Goal: Obtain resource: Obtain resource

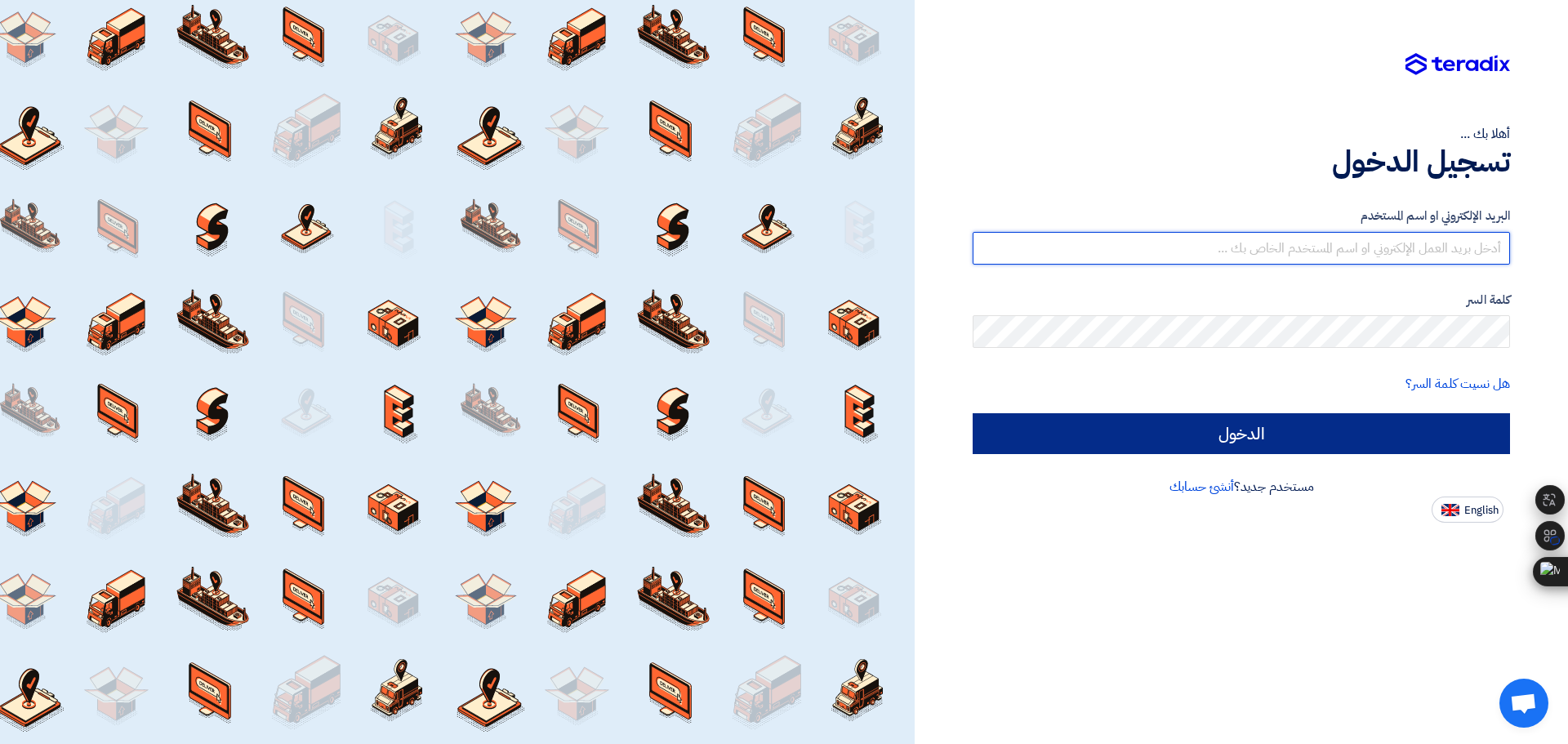
type input "[EMAIL_ADDRESS][DOMAIN_NAME]"
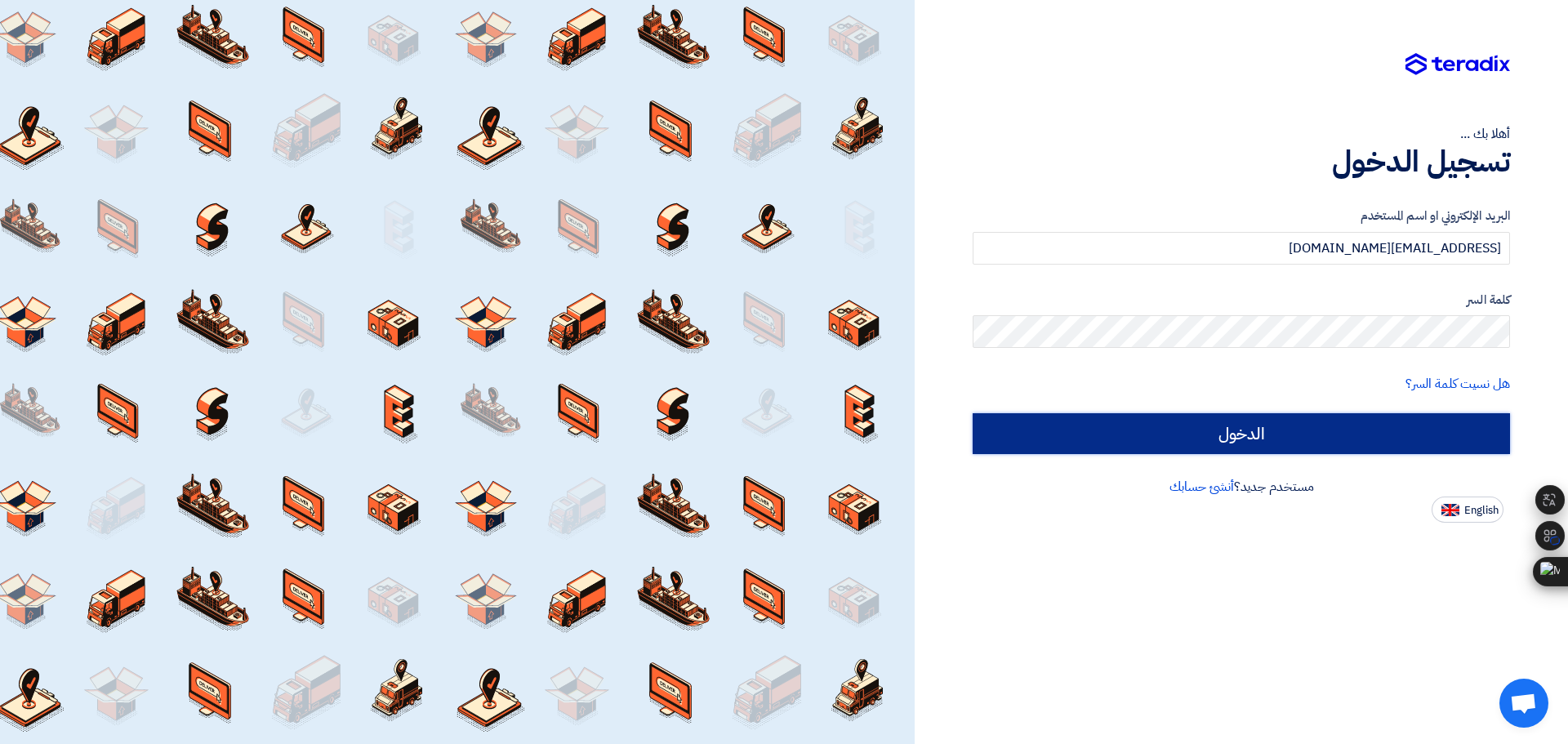
click at [1249, 438] on input "الدخول" at bounding box center [1242, 434] width 538 height 40
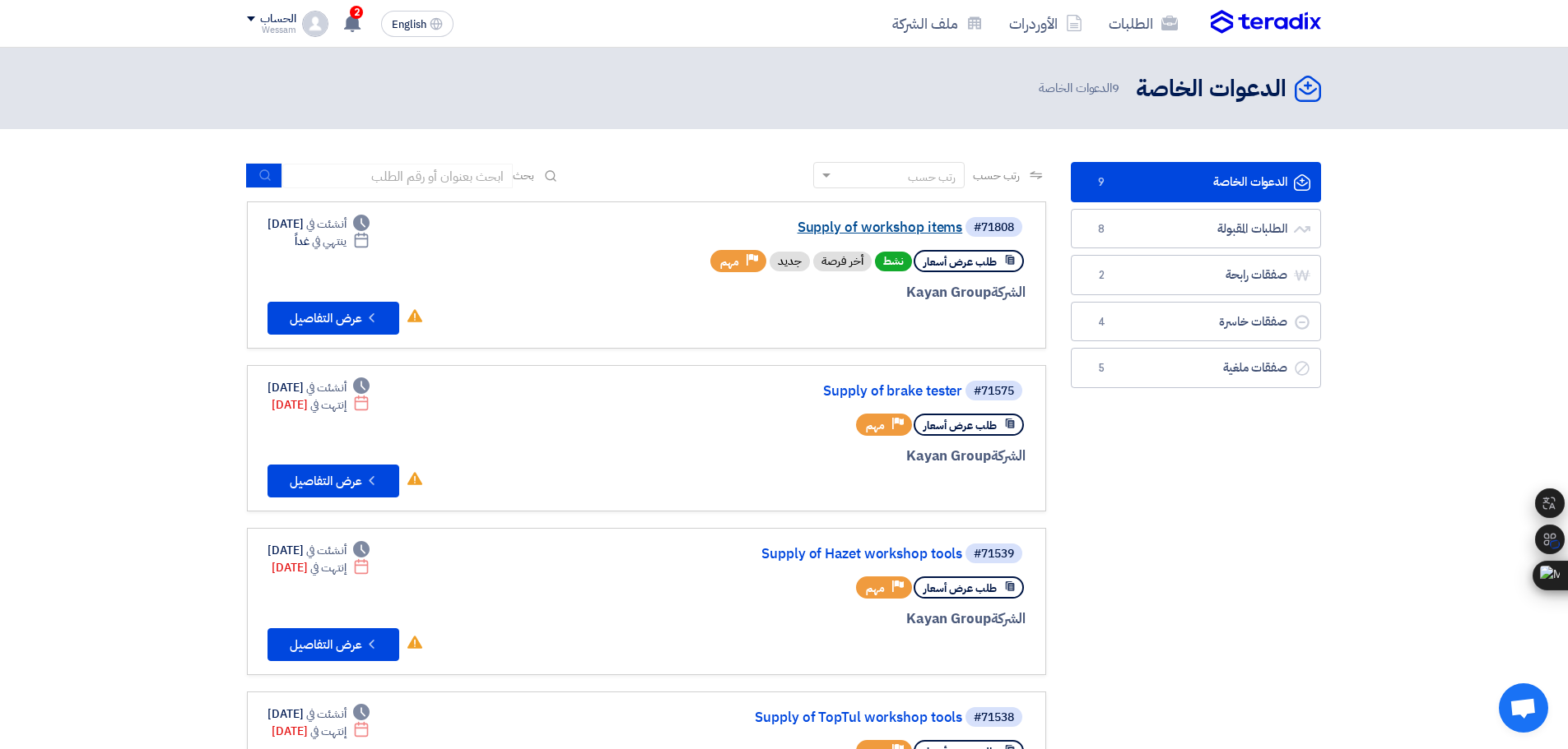
click at [896, 225] on link "Supply of workshop items" at bounding box center [798, 227] width 329 height 15
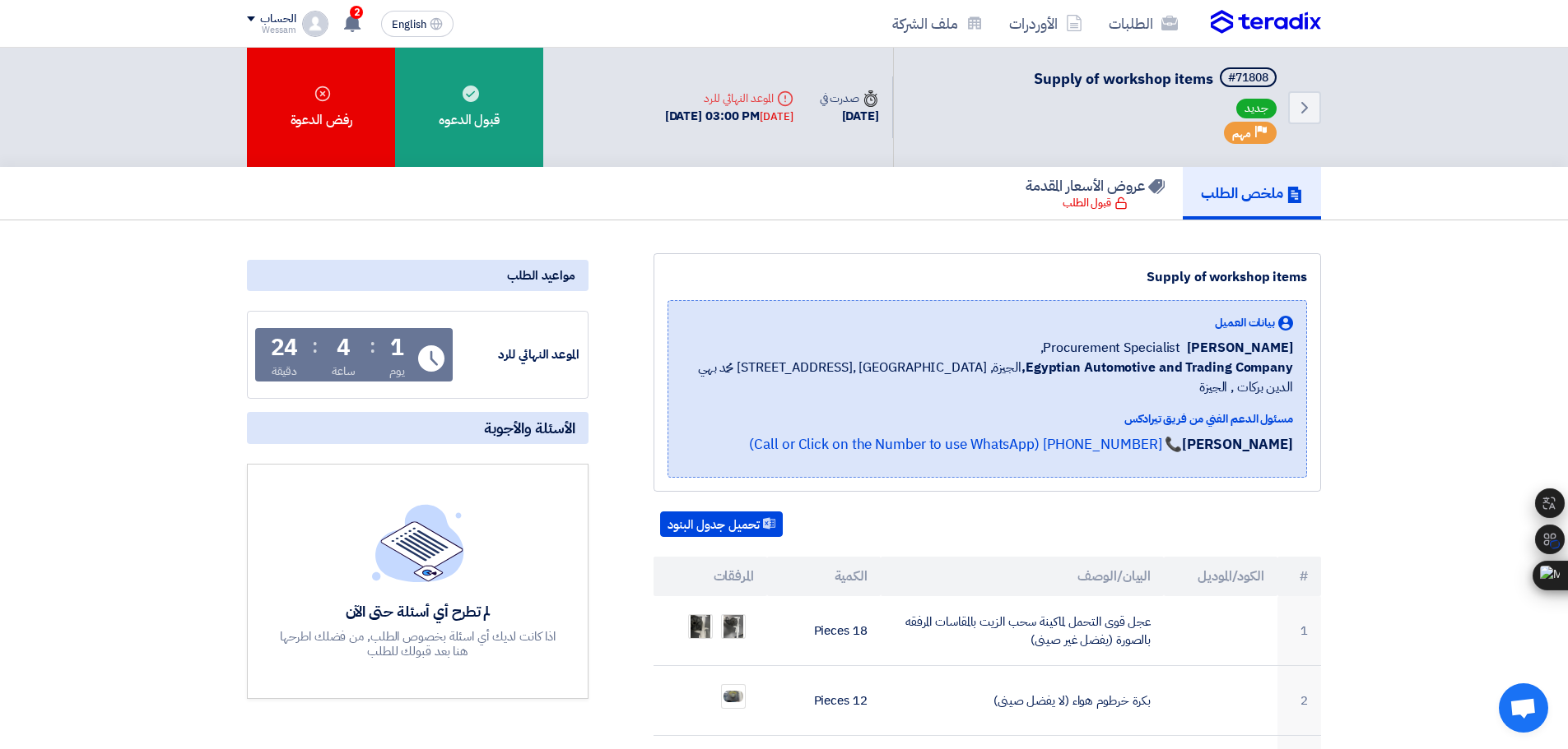
scroll to position [165, 0]
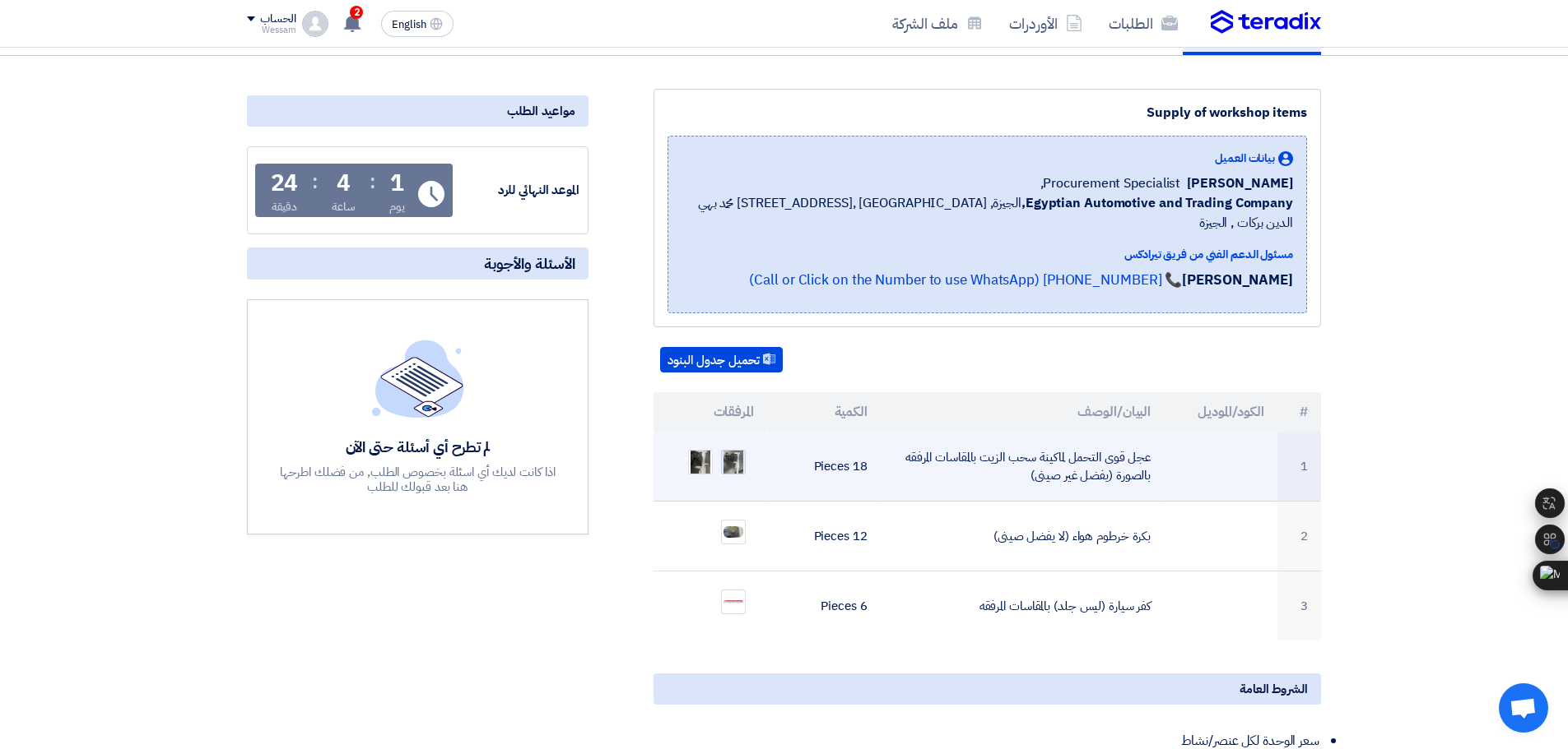
click at [730, 443] on img at bounding box center [732, 462] width 23 height 39
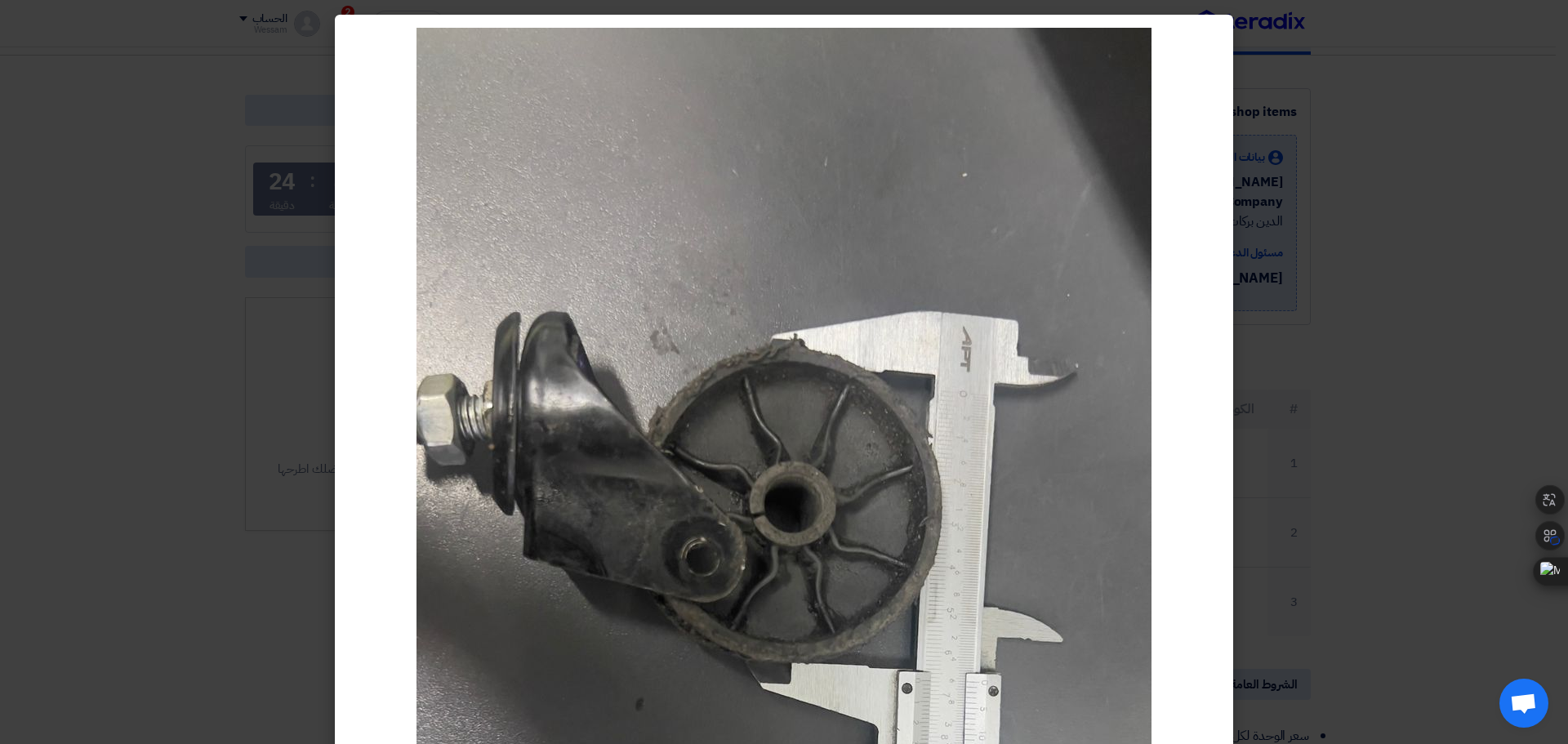
click at [1312, 337] on modal-container at bounding box center [784, 372] width 1568 height 744
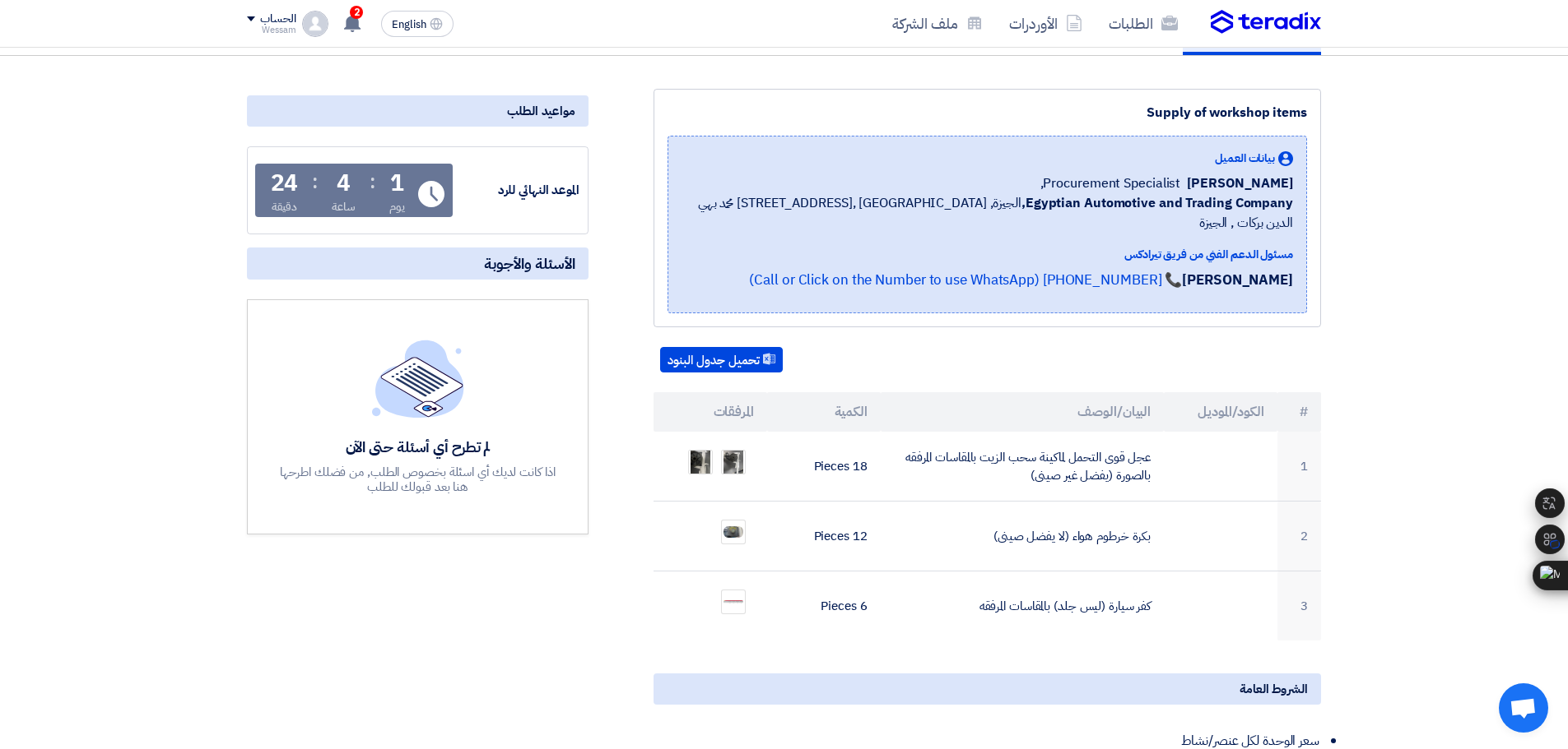
scroll to position [247, 0]
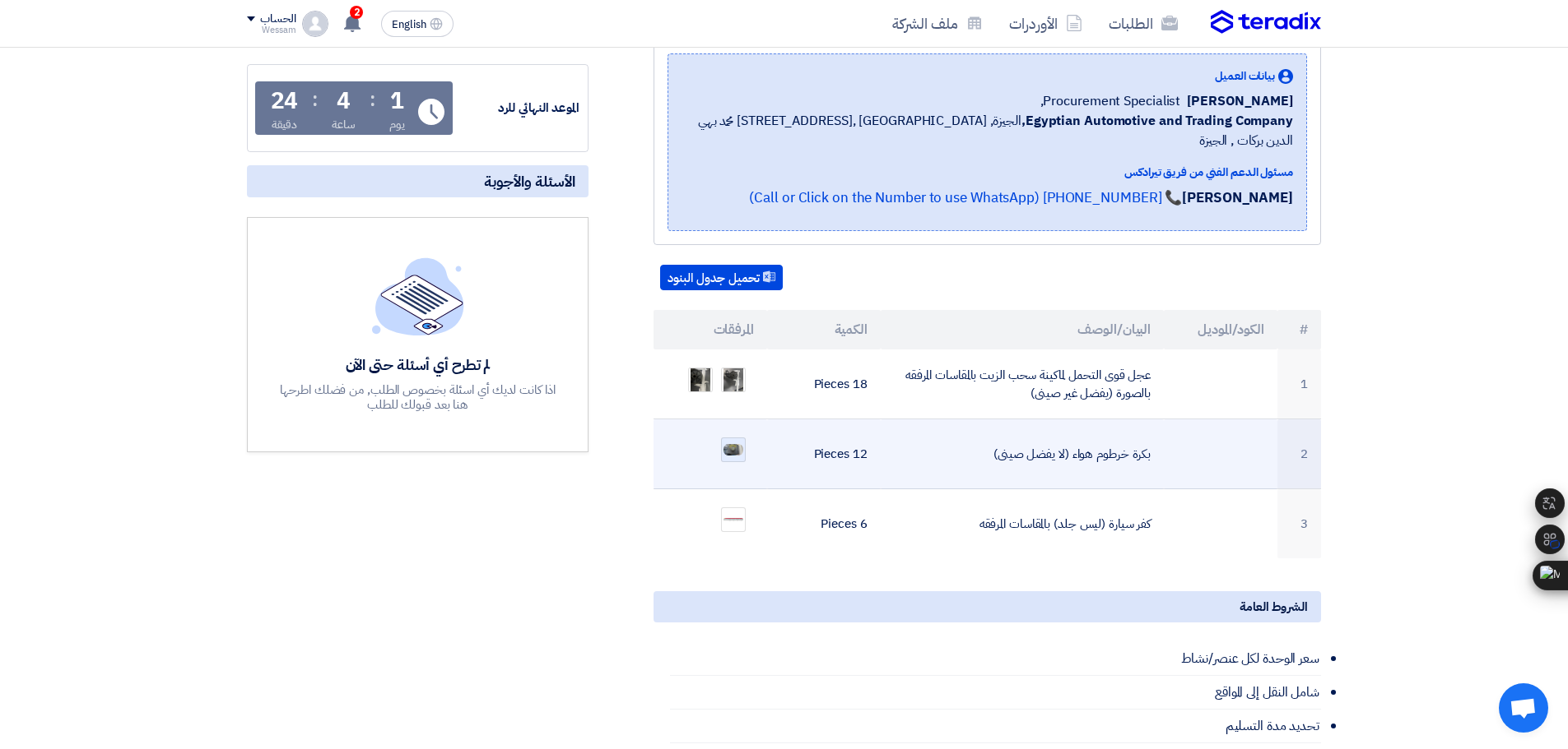
click at [737, 442] on img at bounding box center [732, 449] width 23 height 15
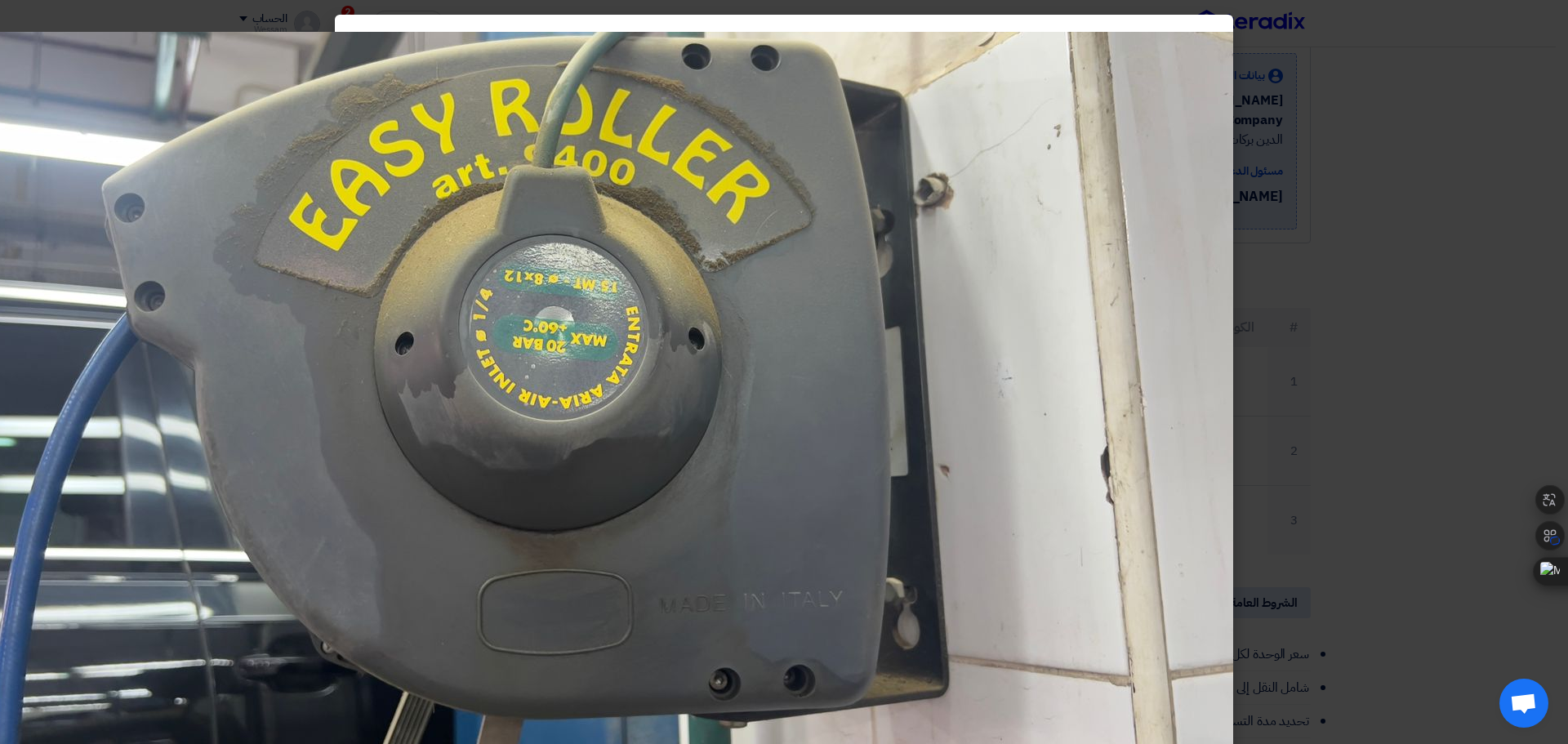
click at [1350, 294] on modal-container at bounding box center [784, 372] width 1568 height 744
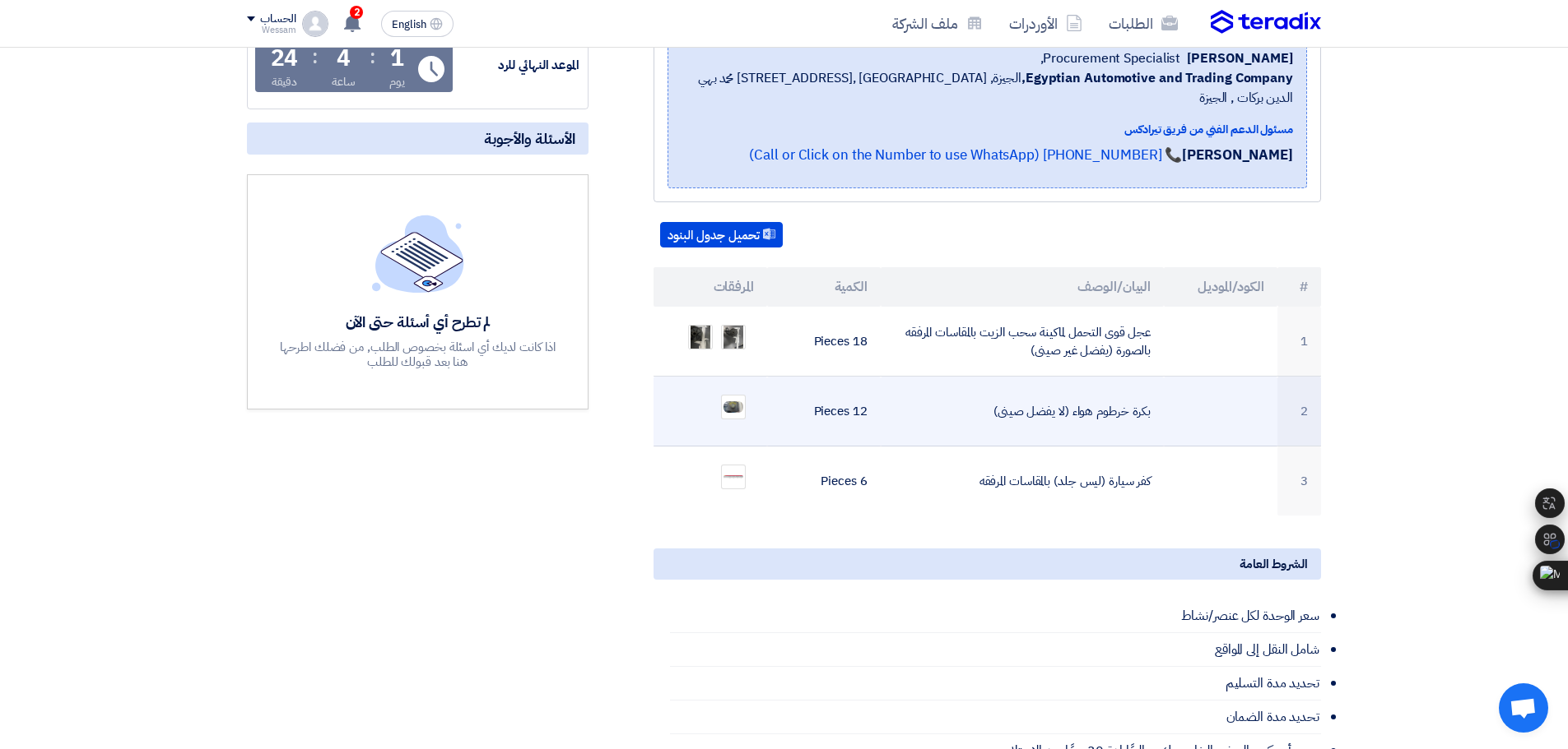
scroll to position [329, 0]
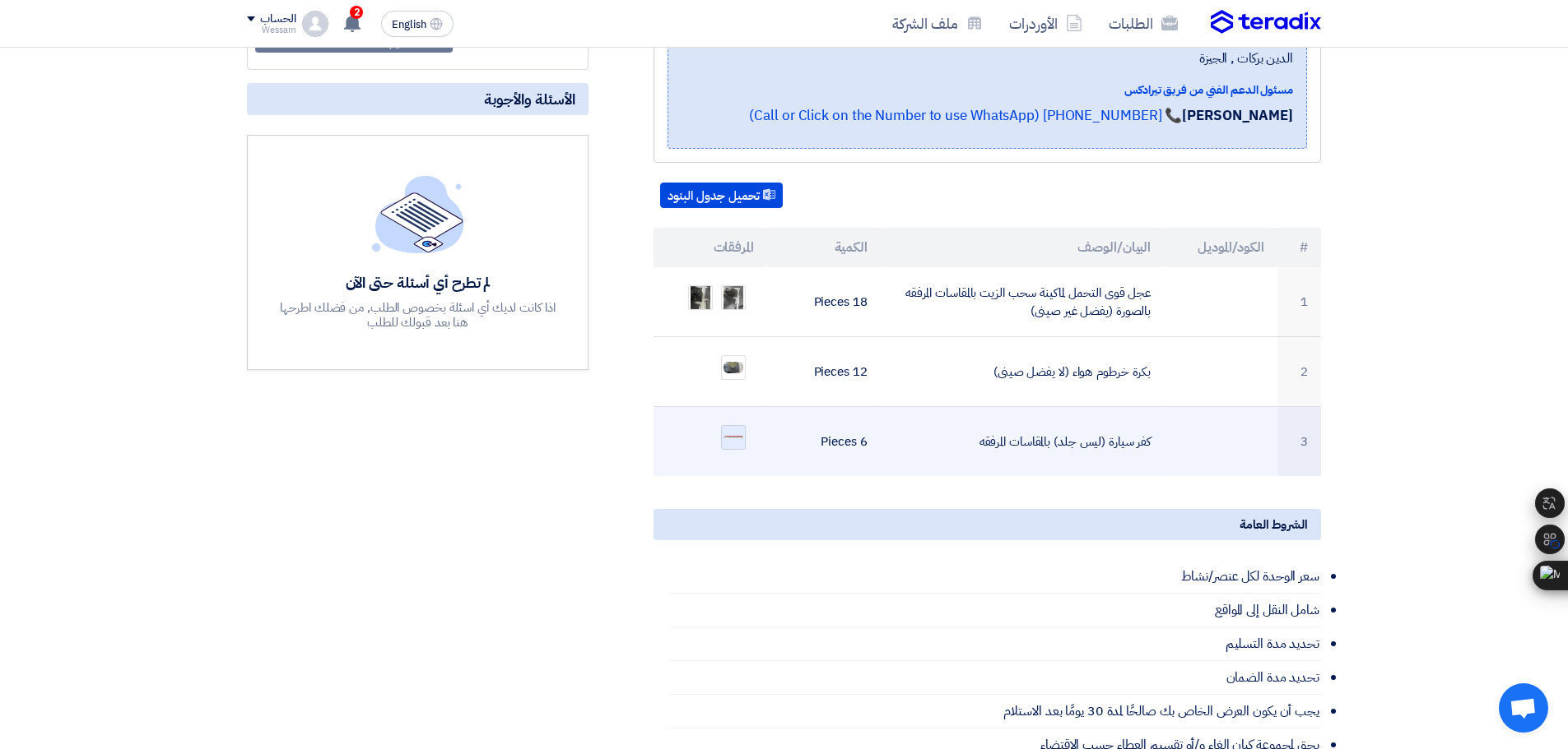
click at [722, 435] on img at bounding box center [732, 437] width 23 height 7
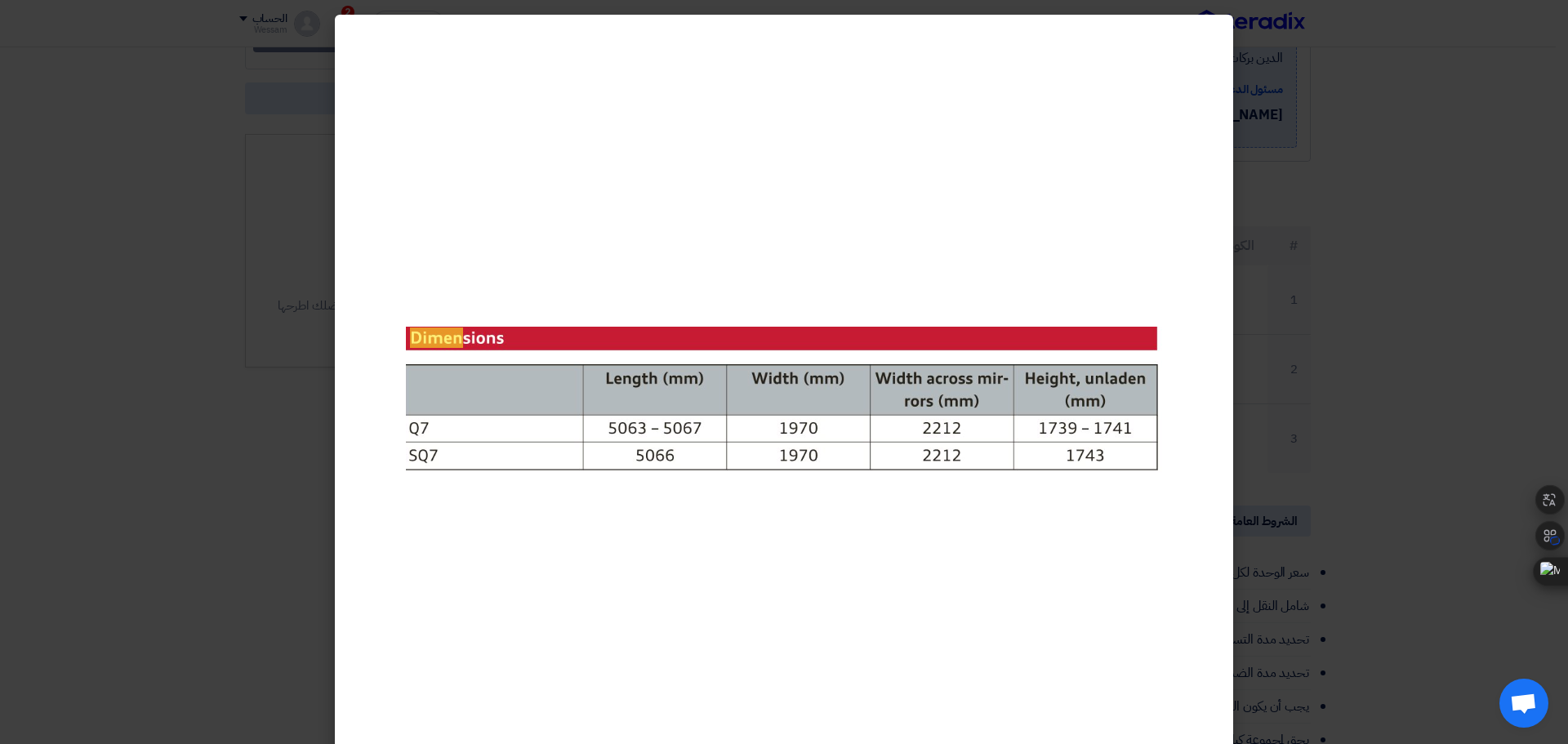
click at [1263, 370] on modal-container at bounding box center [784, 372] width 1568 height 744
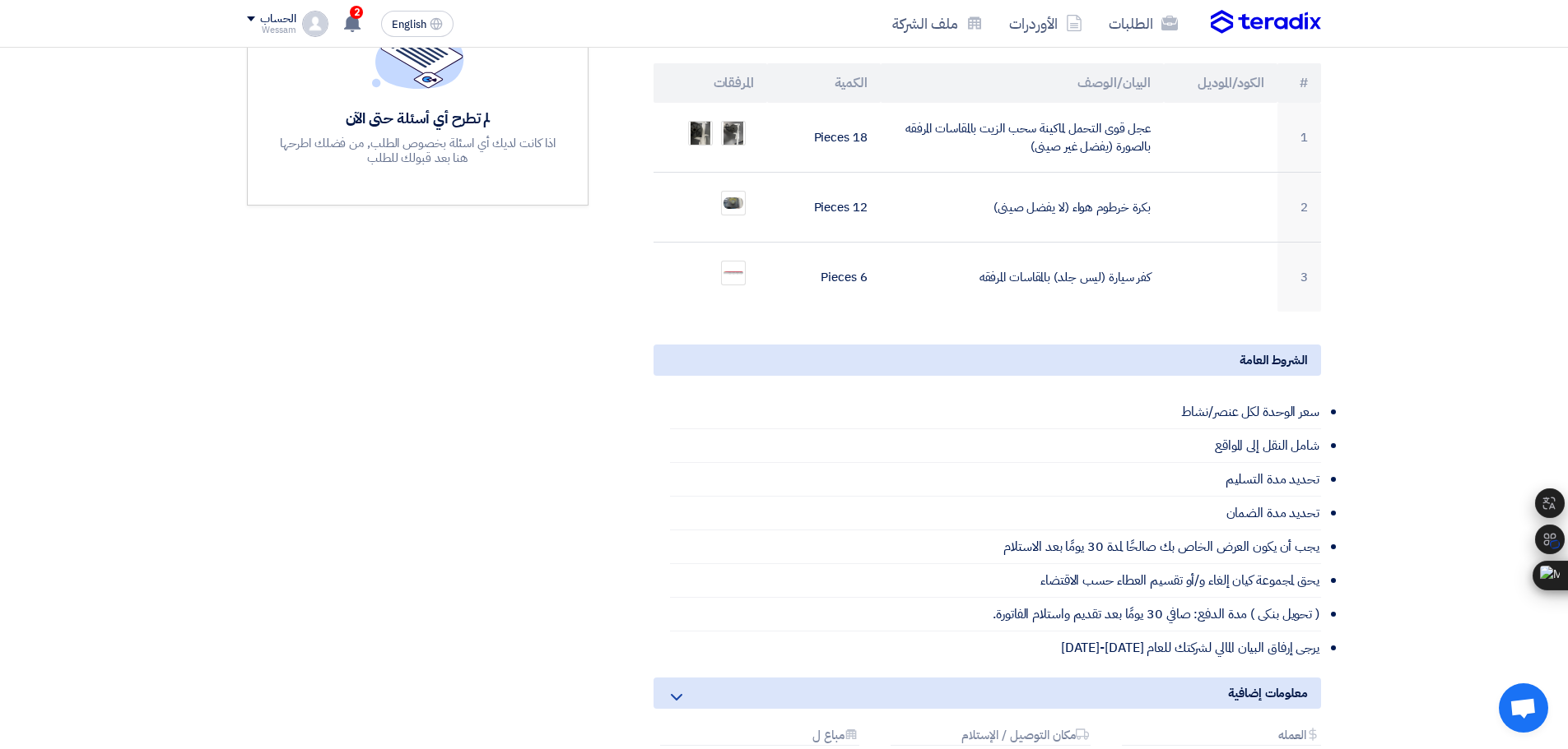
scroll to position [165, 0]
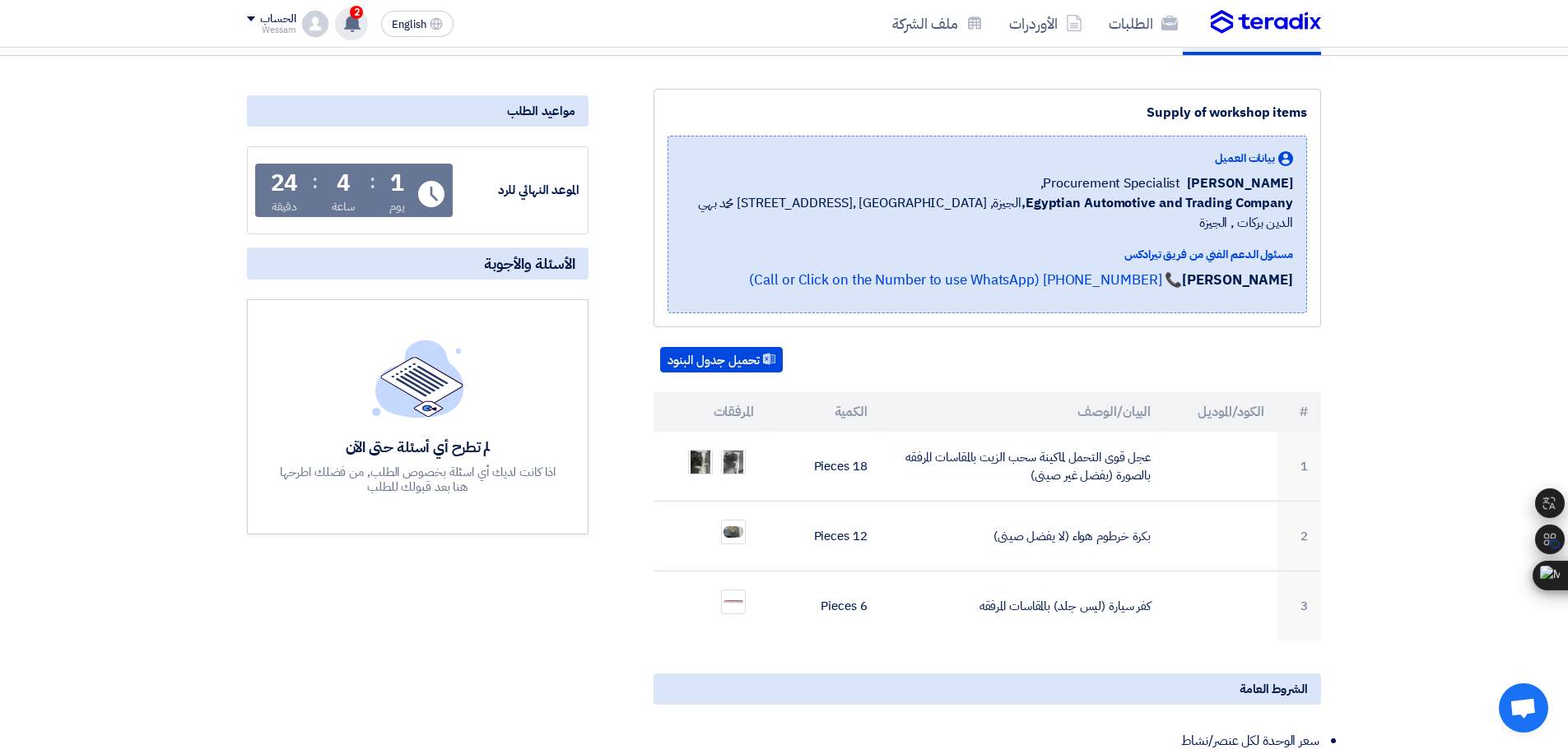
click at [359, 15] on span "2" at bounding box center [355, 12] width 13 height 13
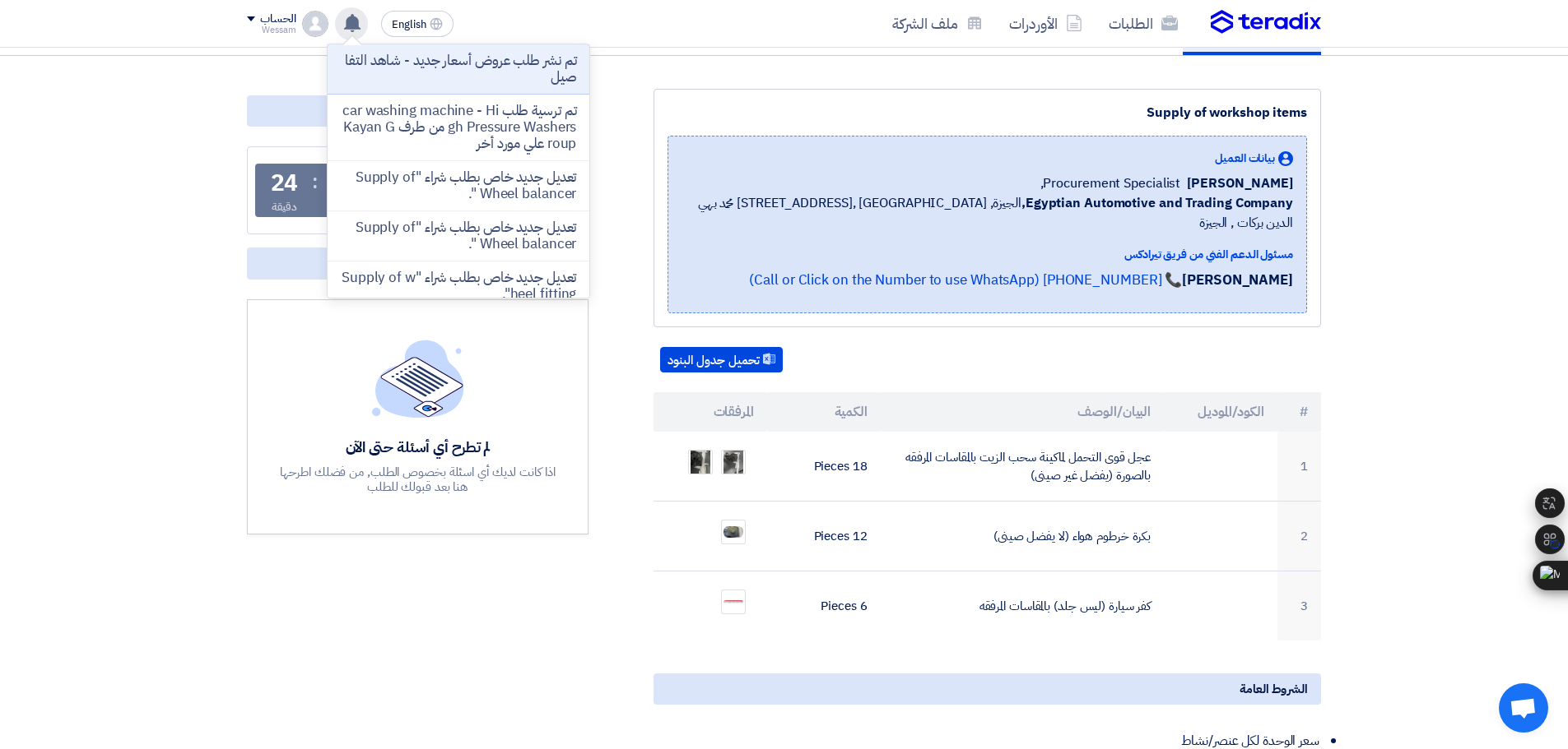
click at [359, 15] on icon at bounding box center [352, 23] width 18 height 18
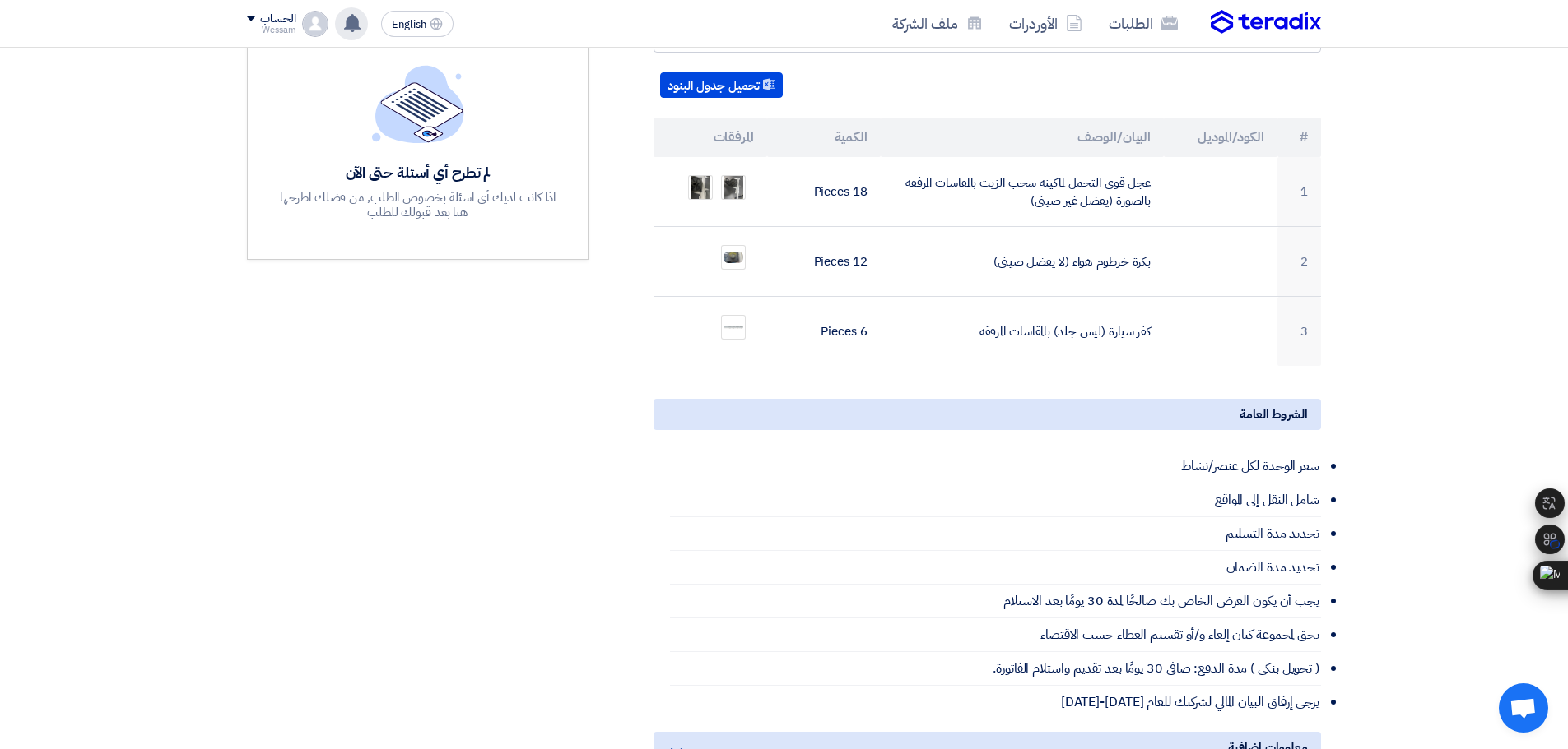
scroll to position [329, 0]
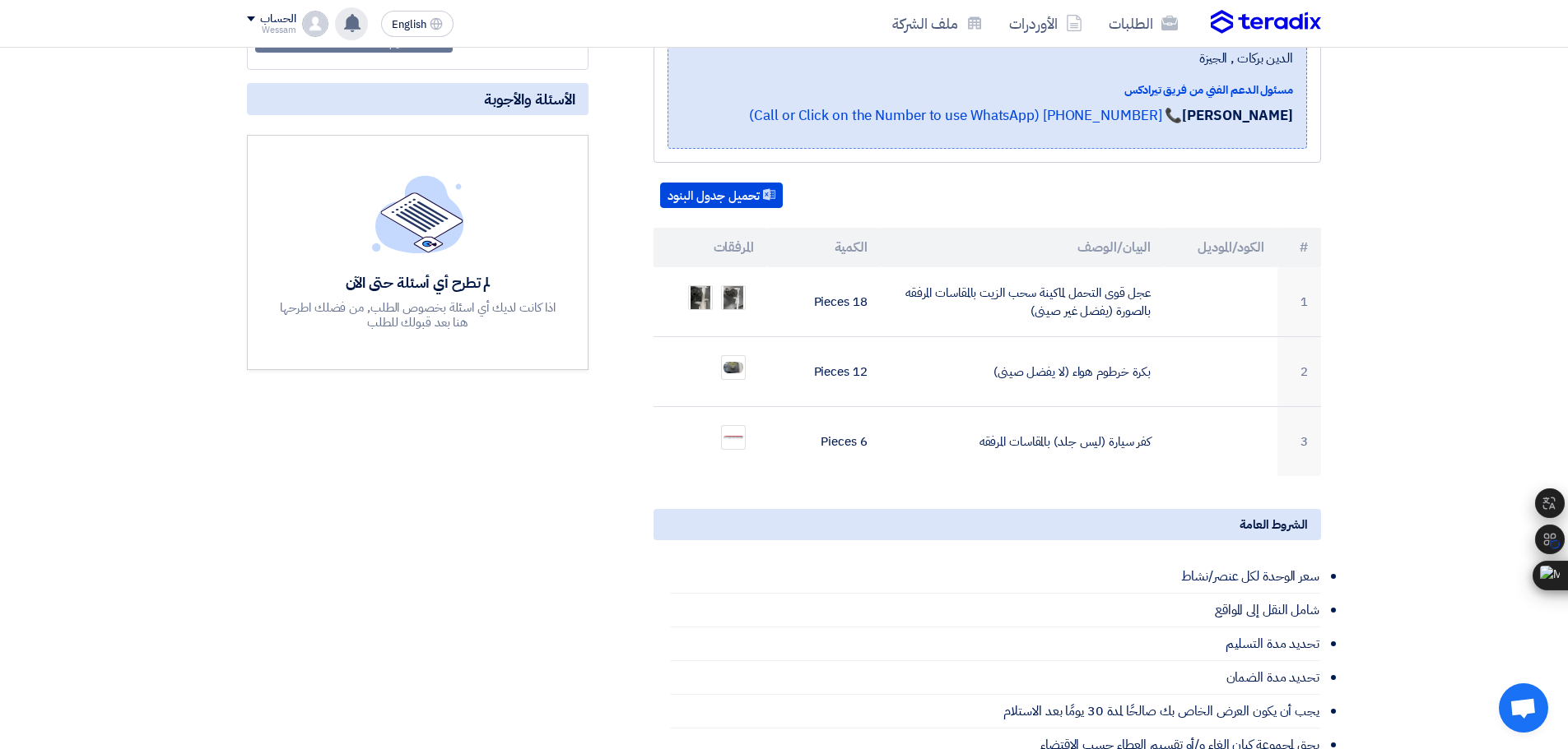
click at [337, 743] on div "مواعيد الطلب الموعد النهائي للرد Time Remaining 1 يوم : 4 ساعة : 24 دقيقة الأسئ…" at bounding box center [417, 486] width 366 height 1123
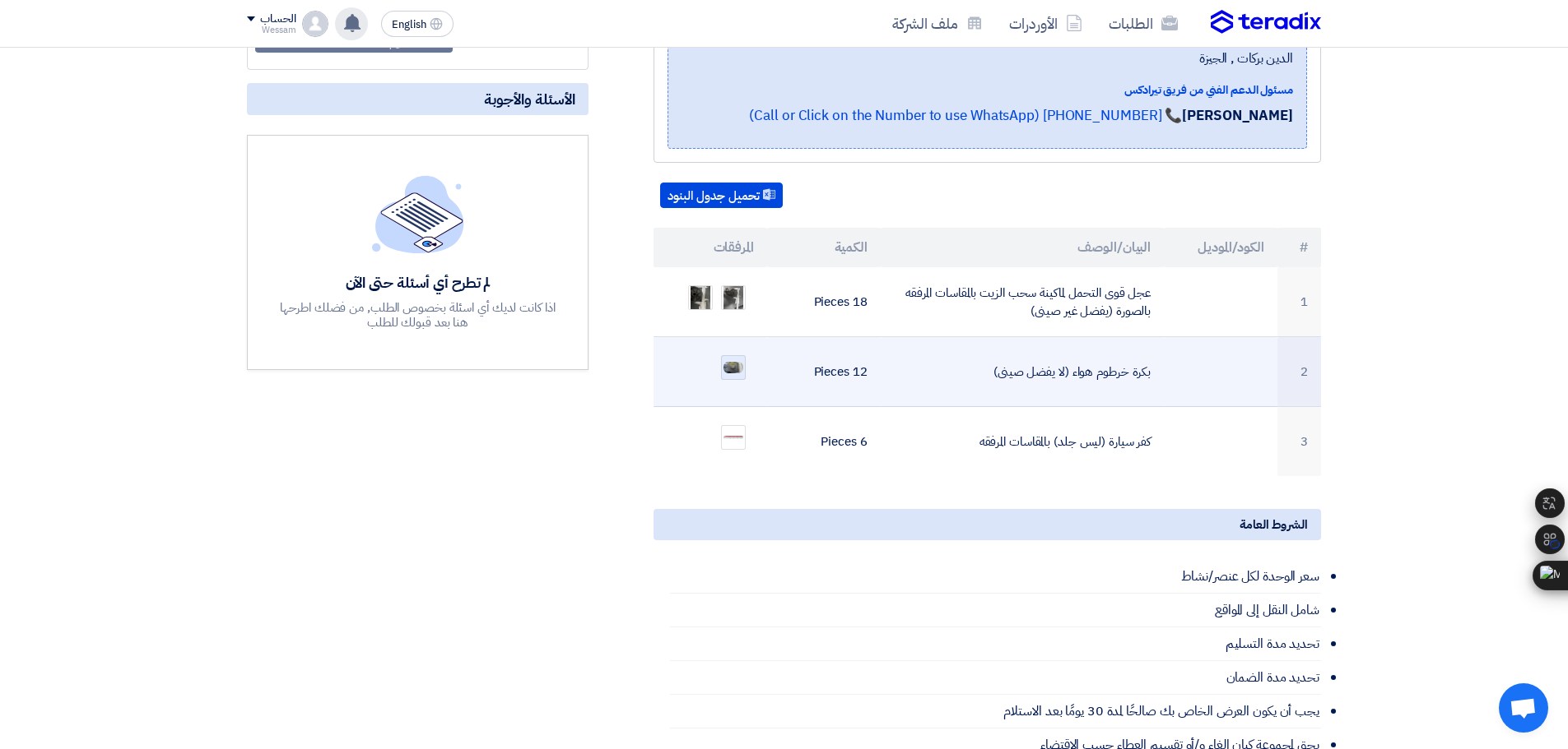
click at [738, 360] on img at bounding box center [732, 367] width 23 height 15
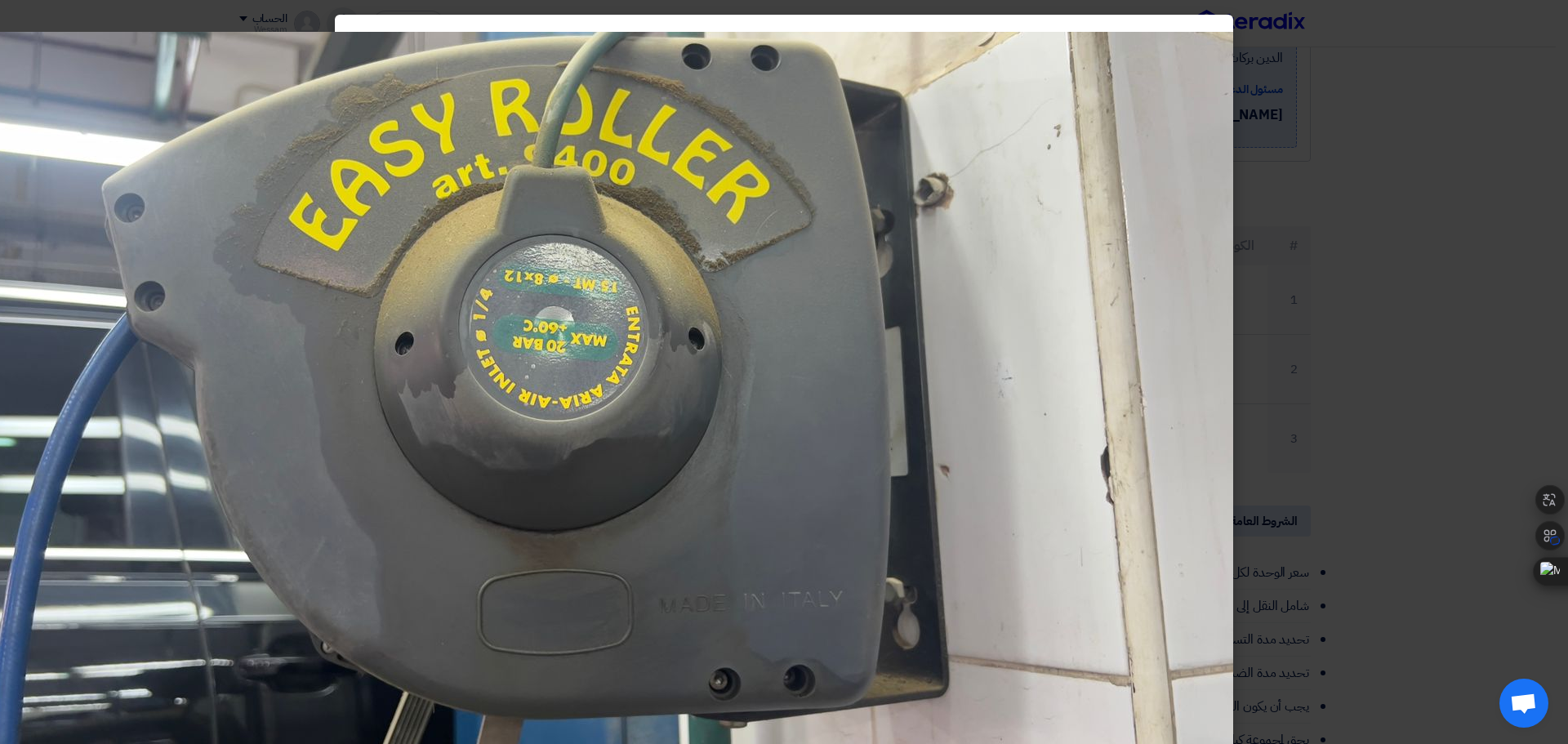
click at [1305, 230] on modal-container at bounding box center [784, 372] width 1568 height 744
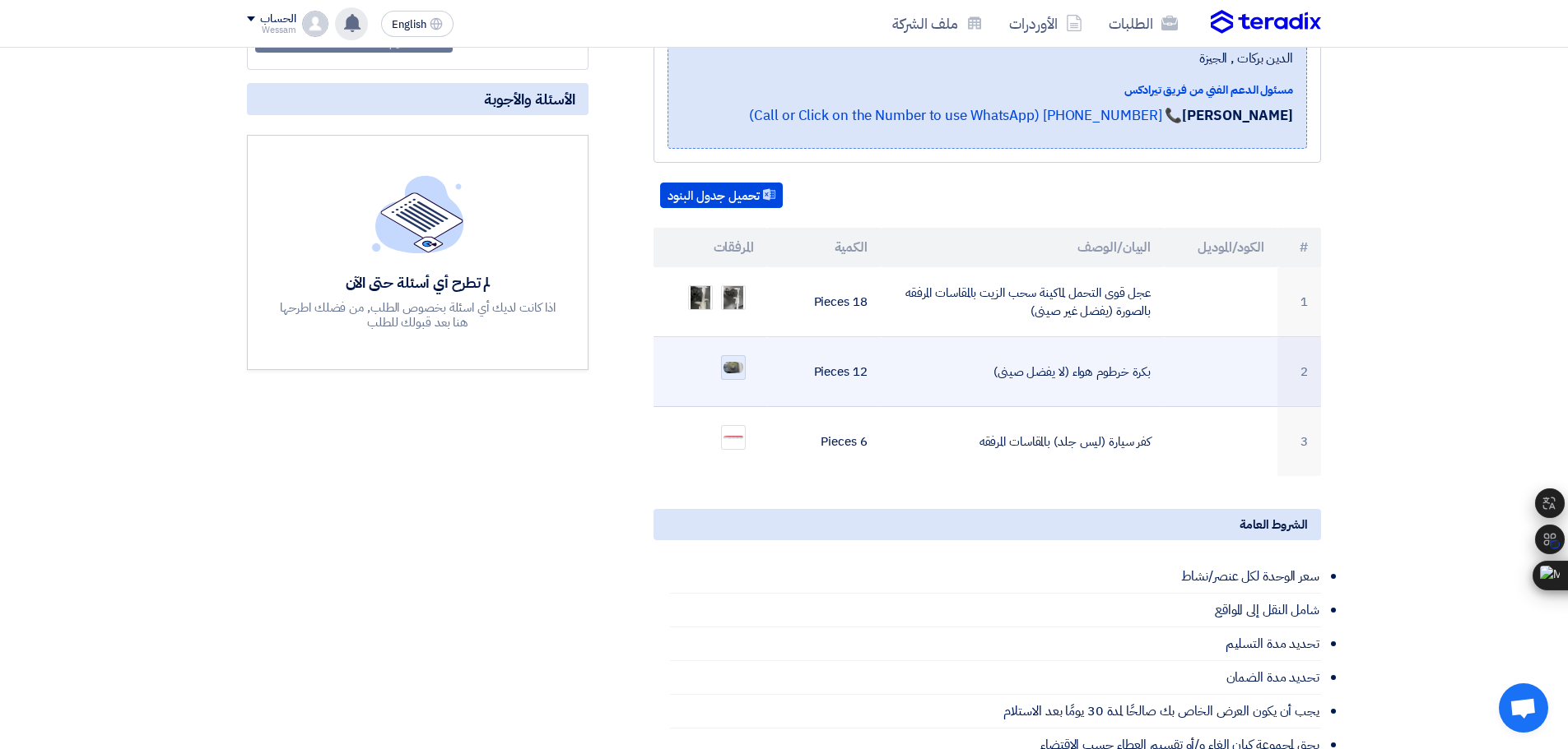
click at [739, 360] on img at bounding box center [732, 367] width 23 height 15
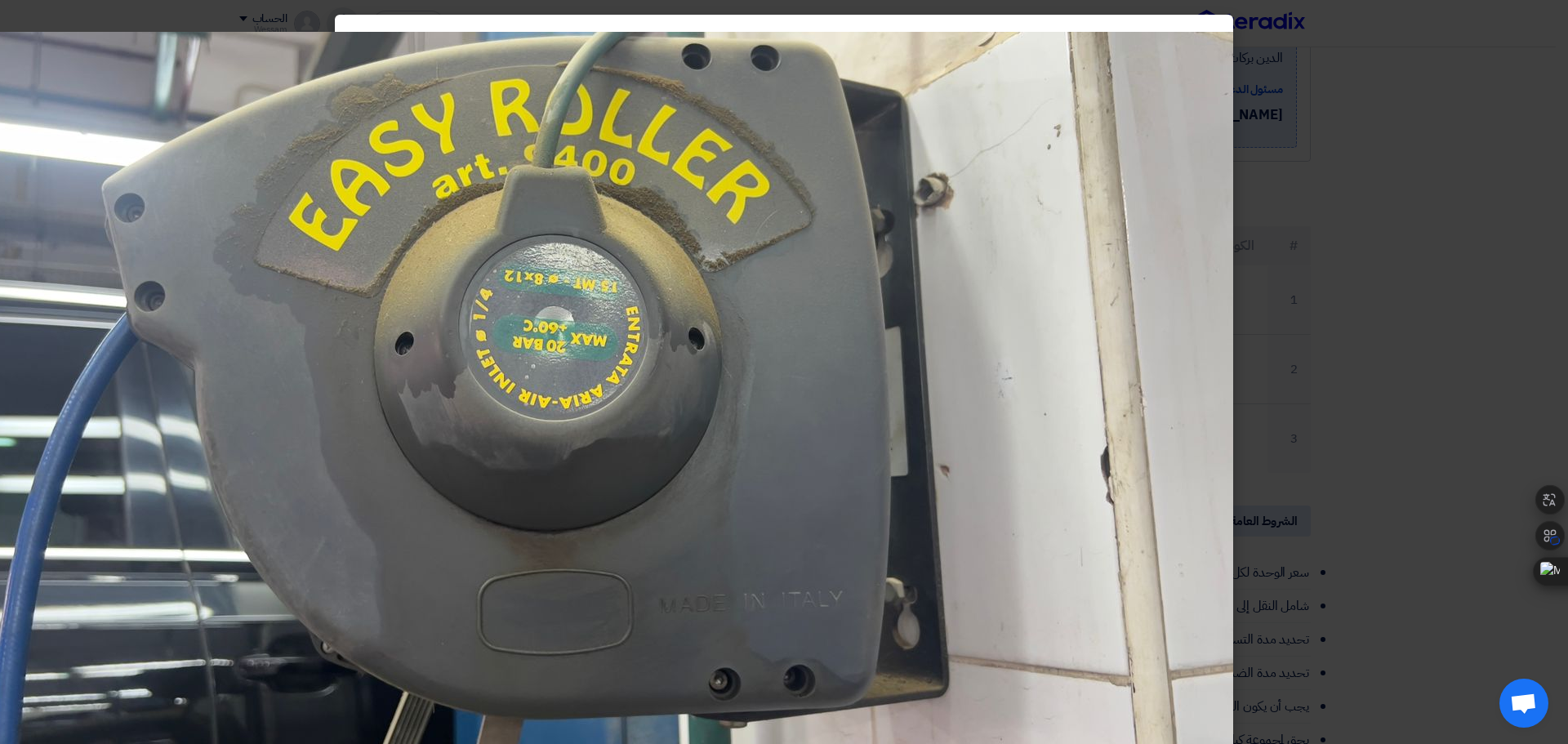
click at [1490, 338] on modal-container at bounding box center [784, 372] width 1568 height 744
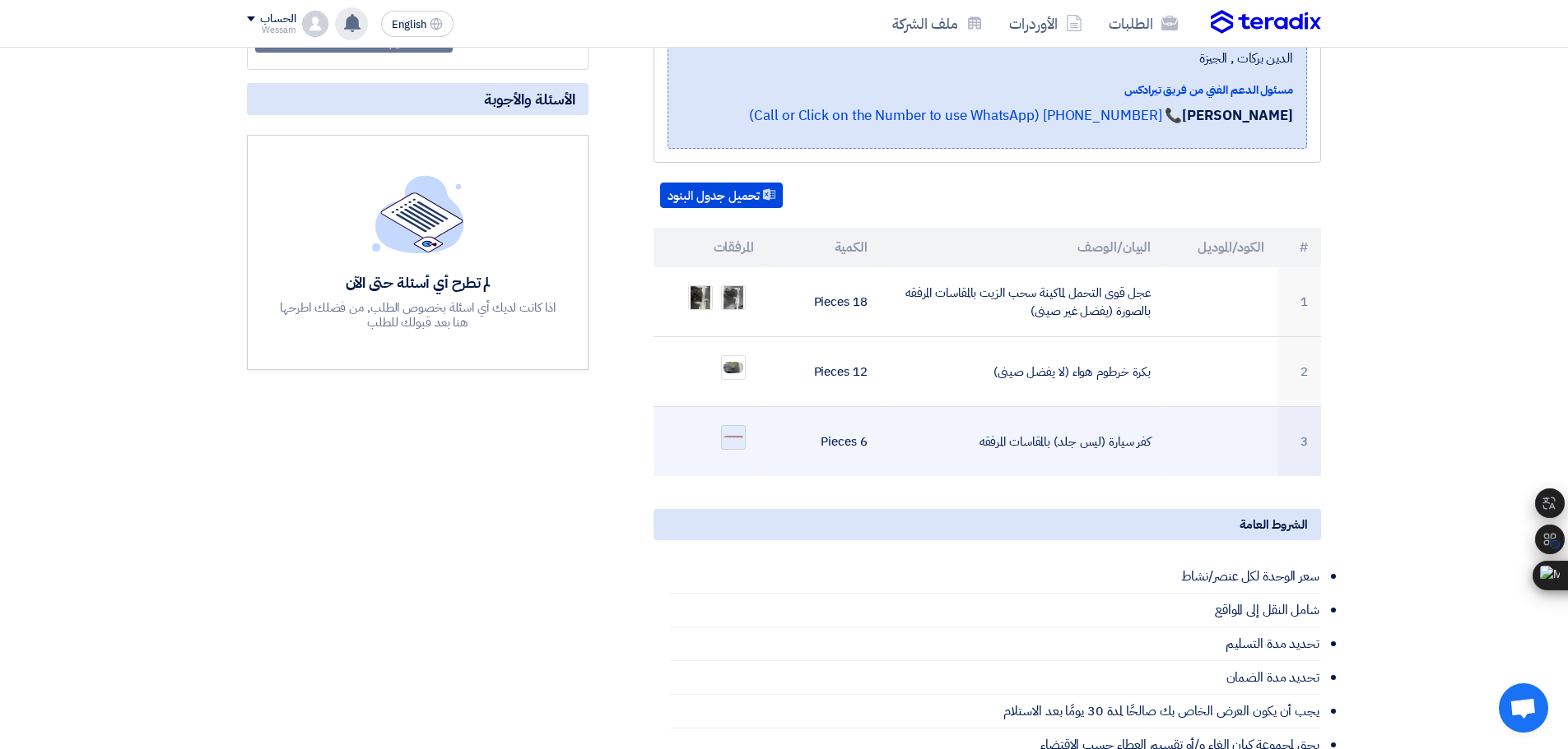
click at [731, 435] on img at bounding box center [732, 437] width 23 height 7
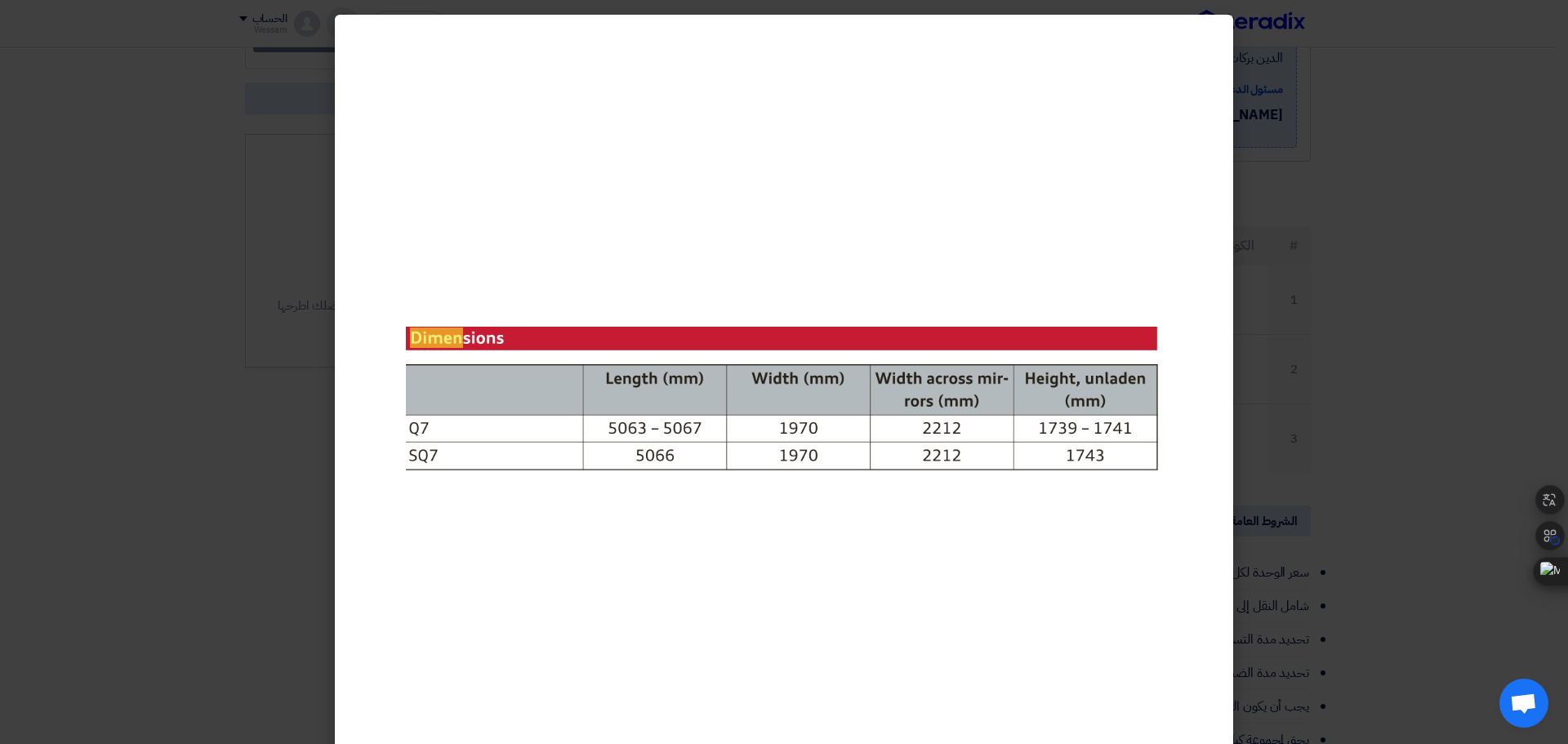
click at [1432, 241] on modal-container at bounding box center [784, 372] width 1568 height 744
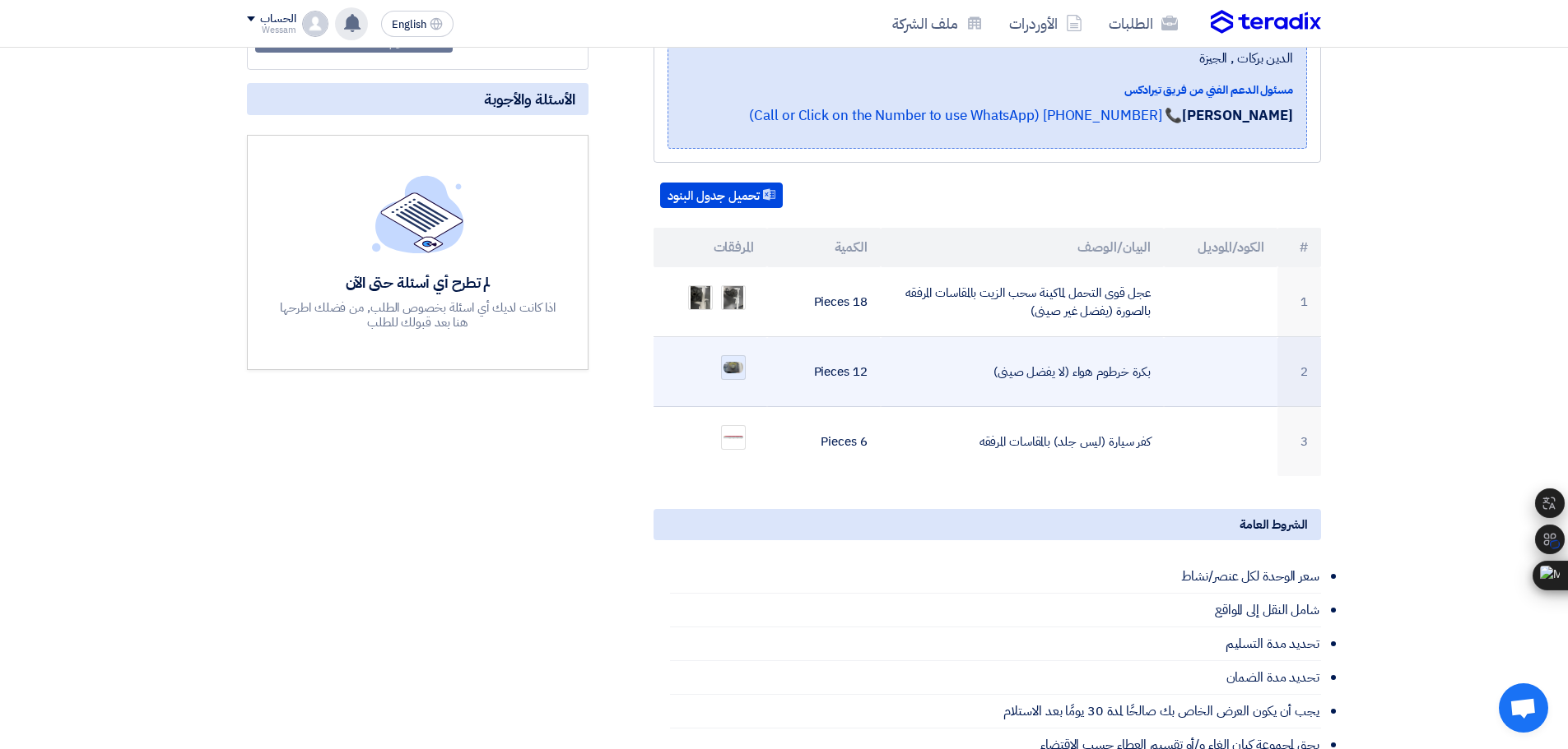
click at [724, 360] on img at bounding box center [732, 367] width 23 height 15
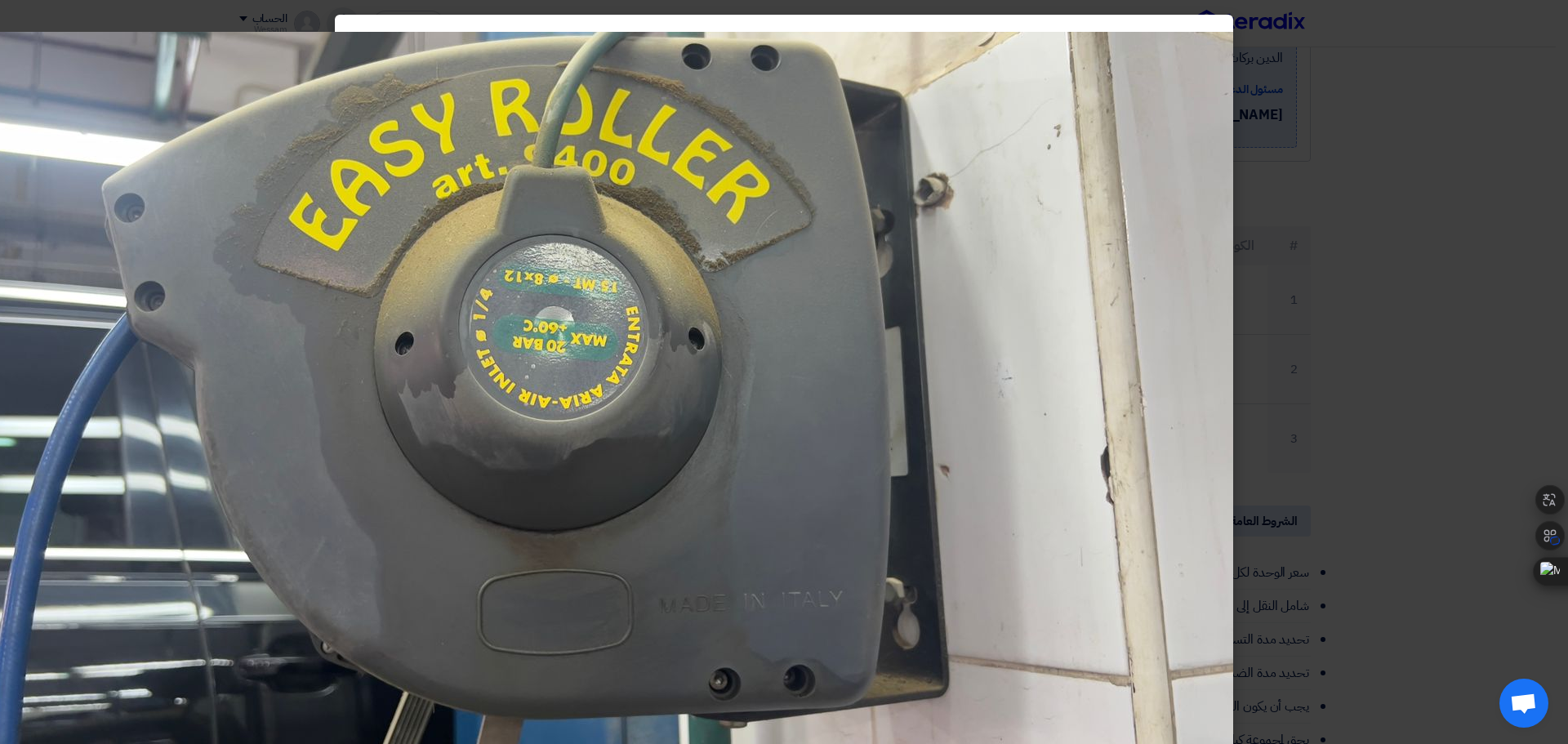
click at [1351, 275] on modal-container at bounding box center [784, 372] width 1568 height 744
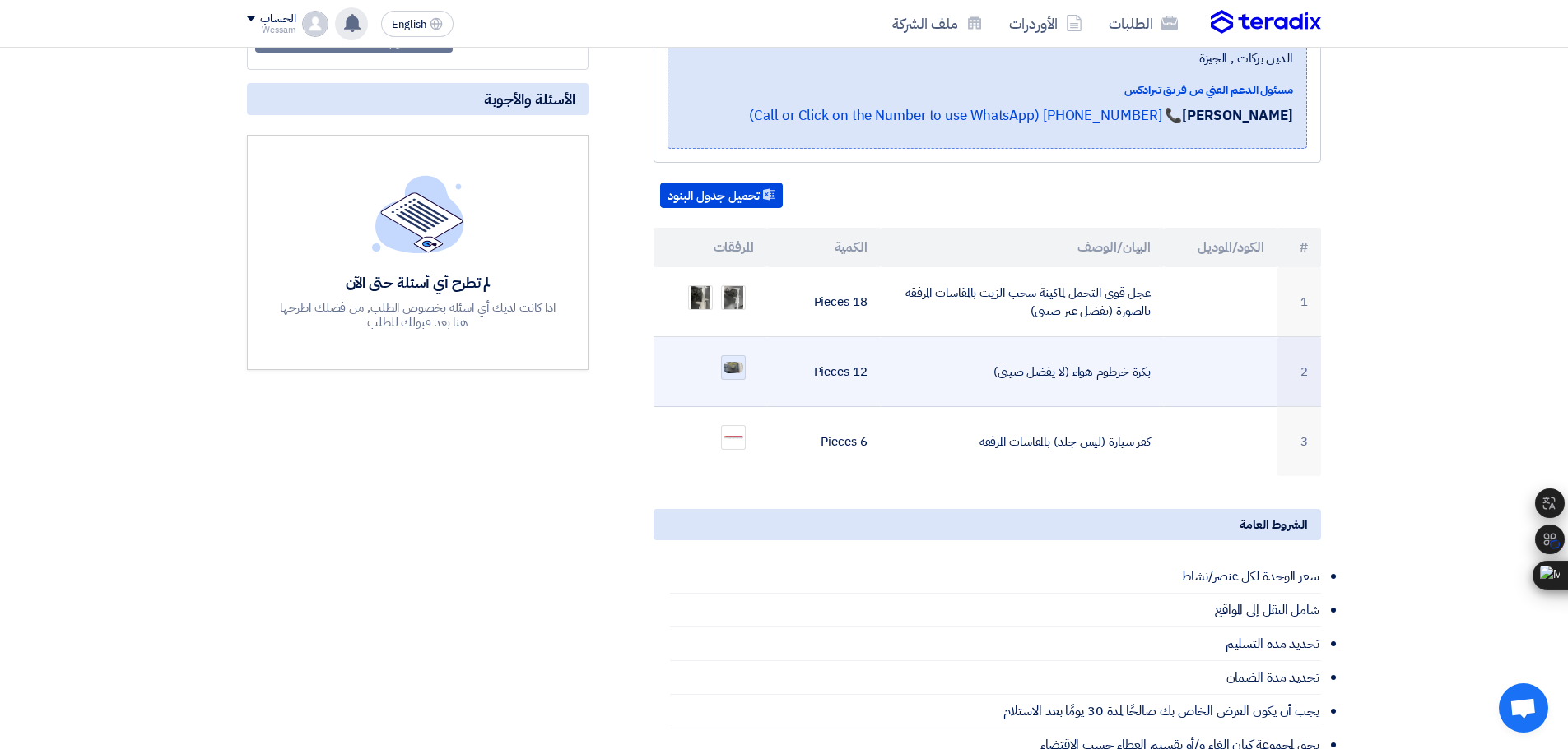
click at [736, 357] on div at bounding box center [732, 367] width 25 height 25
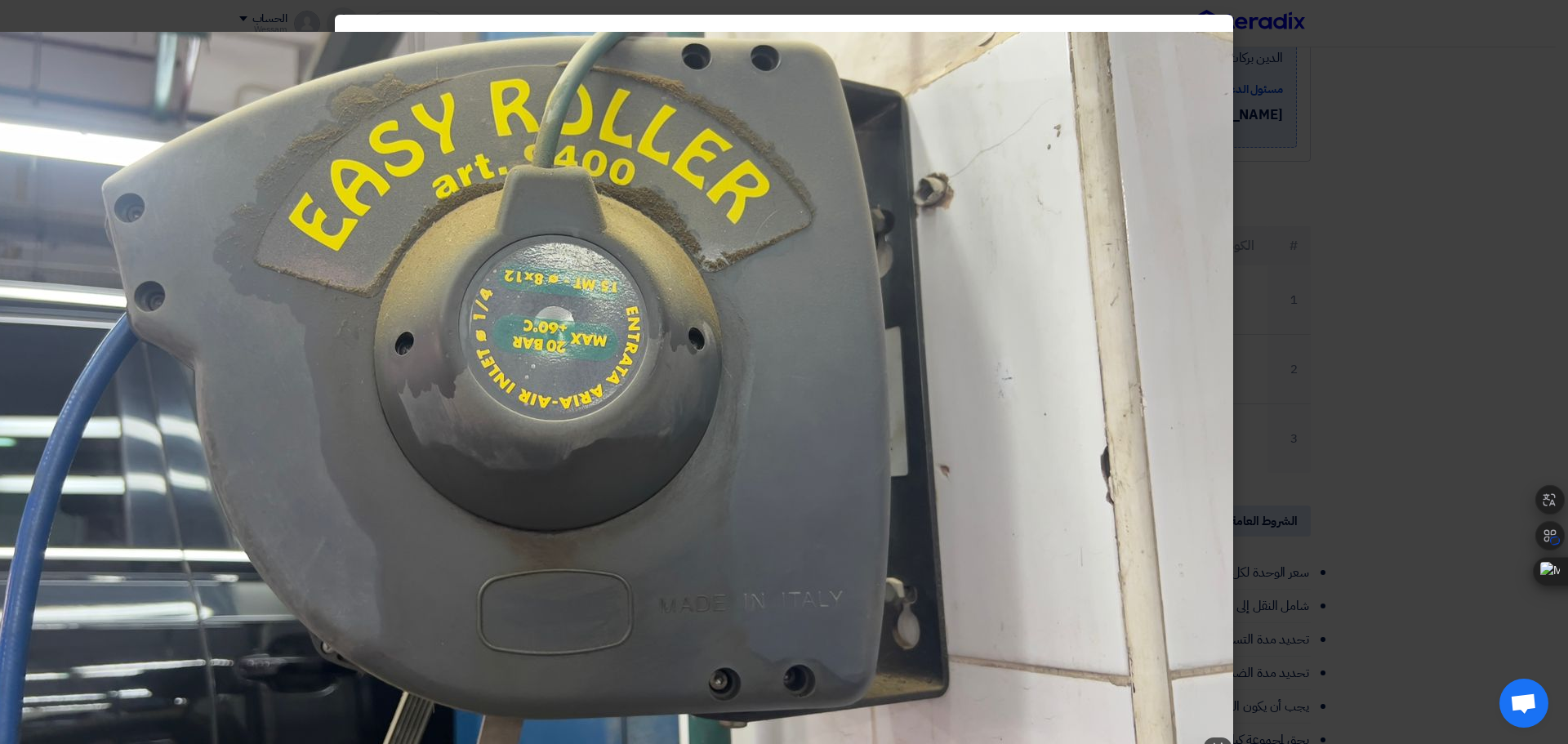
click at [582, 286] on img at bounding box center [579, 399] width 1307 height 735
click at [1327, 228] on modal-container at bounding box center [784, 372] width 1568 height 744
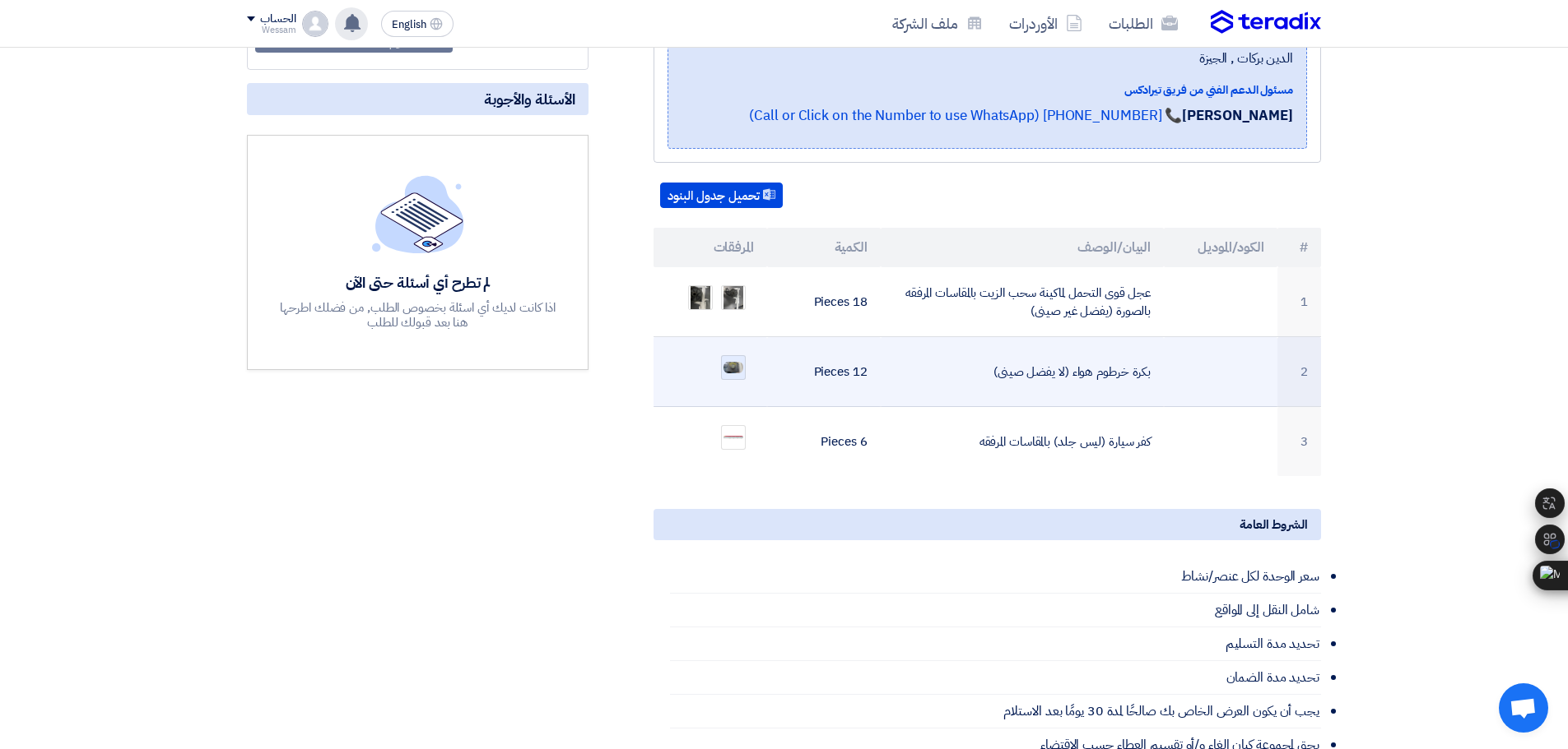
click at [733, 360] on img at bounding box center [732, 367] width 23 height 15
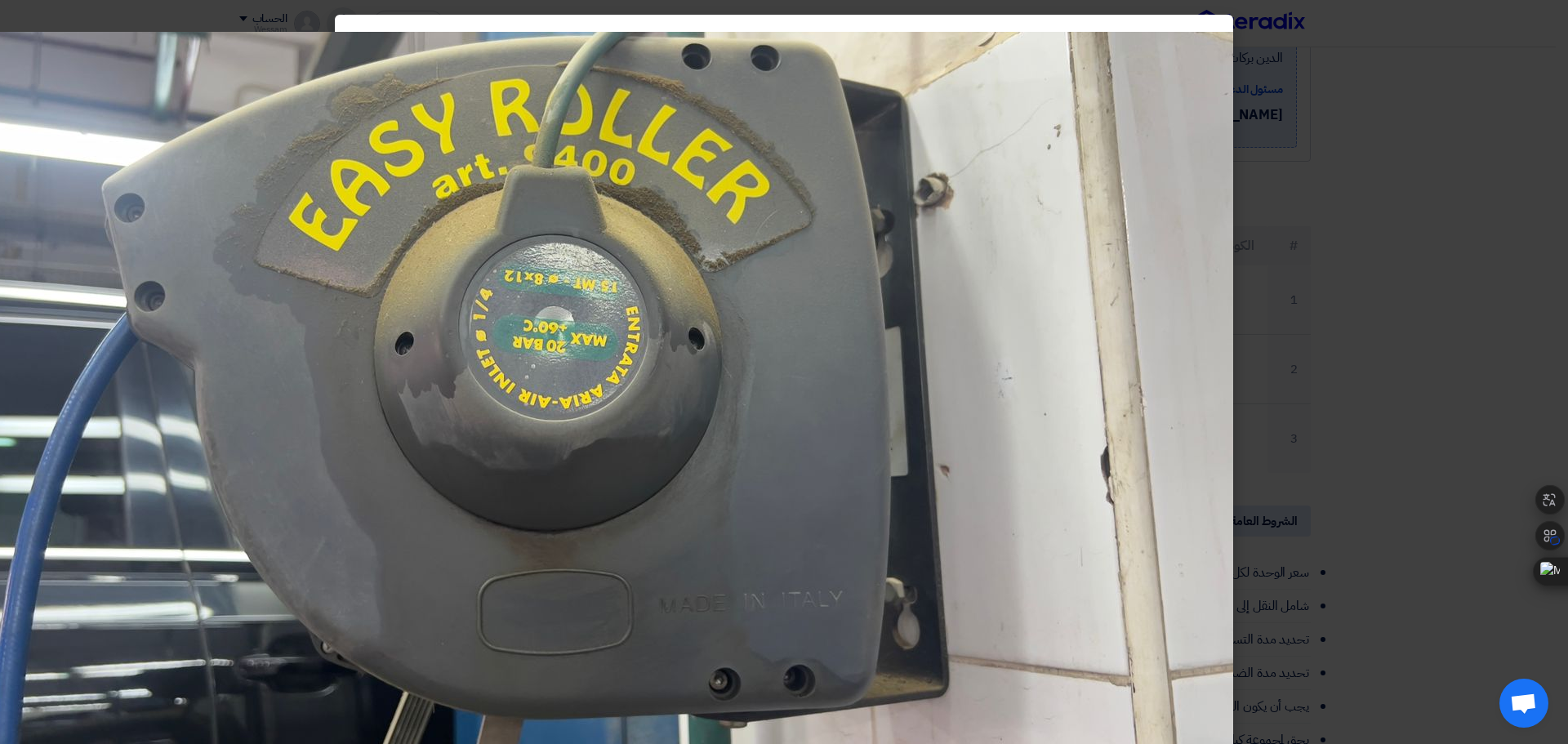
click at [1444, 309] on modal-container at bounding box center [784, 372] width 1568 height 744
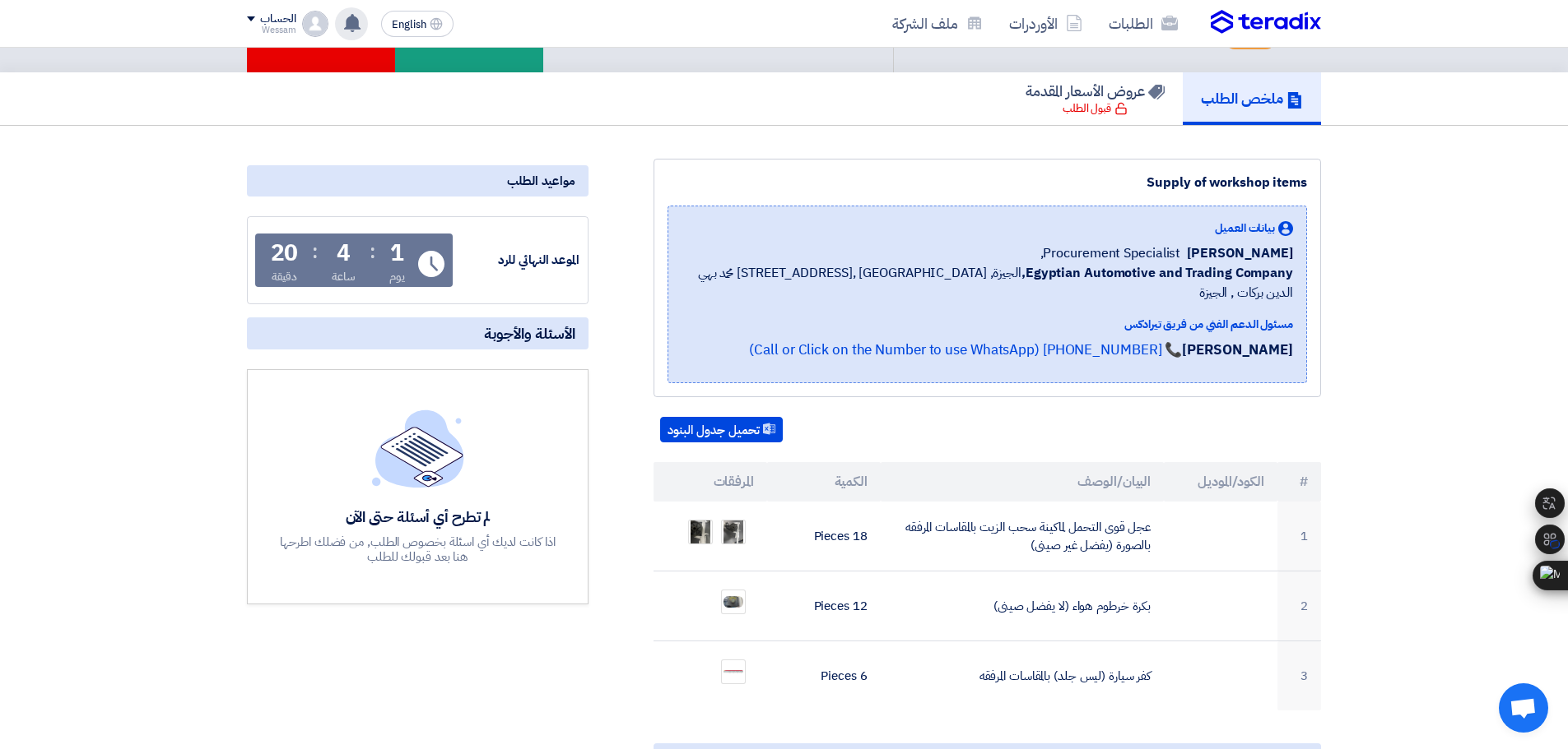
scroll to position [0, 0]
